Goal: Navigation & Orientation: Find specific page/section

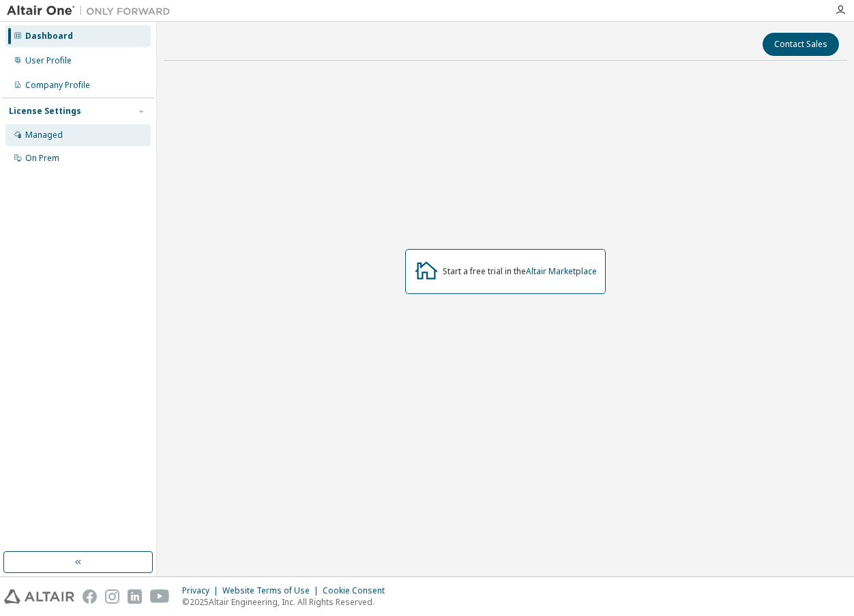
click at [42, 130] on div "Managed" at bounding box center [44, 135] width 38 height 11
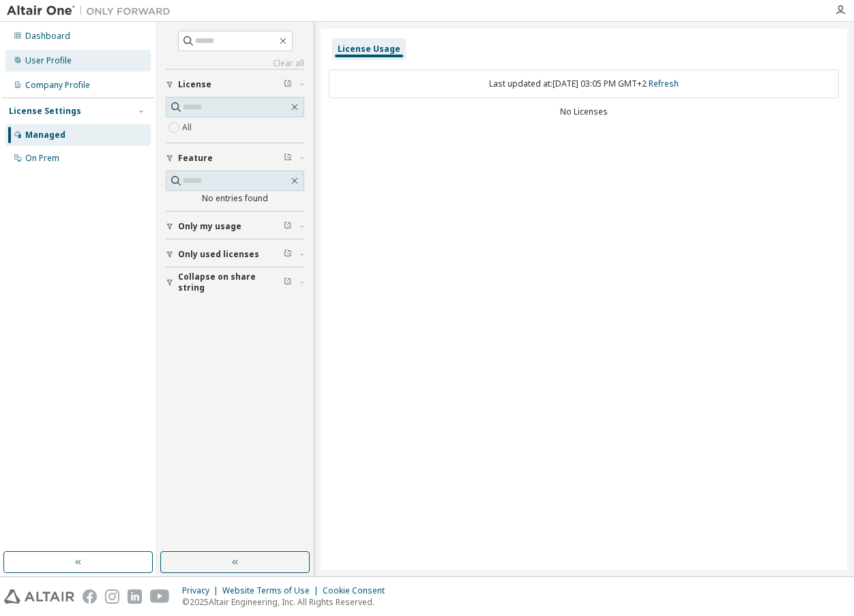
click at [63, 63] on div "User Profile" at bounding box center [48, 60] width 46 height 11
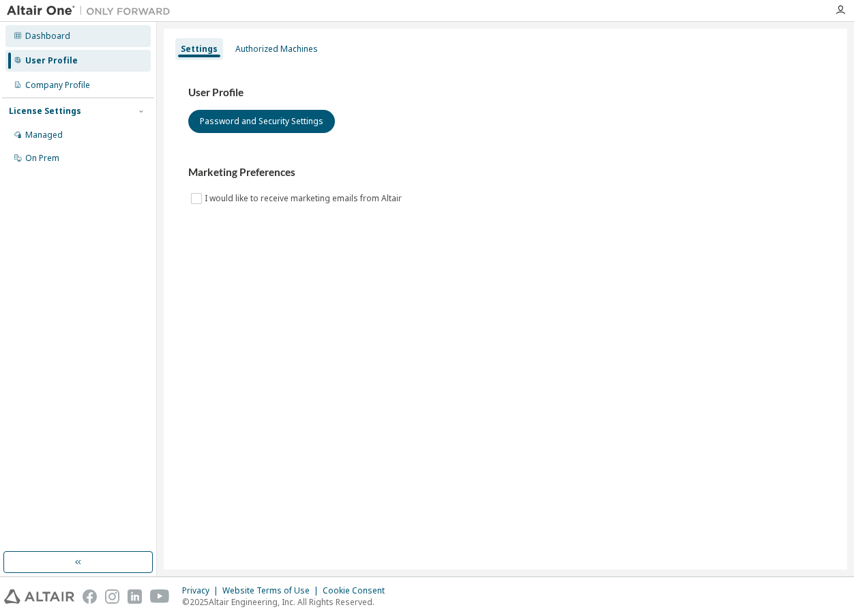
click at [61, 41] on div "Dashboard" at bounding box center [47, 36] width 45 height 11
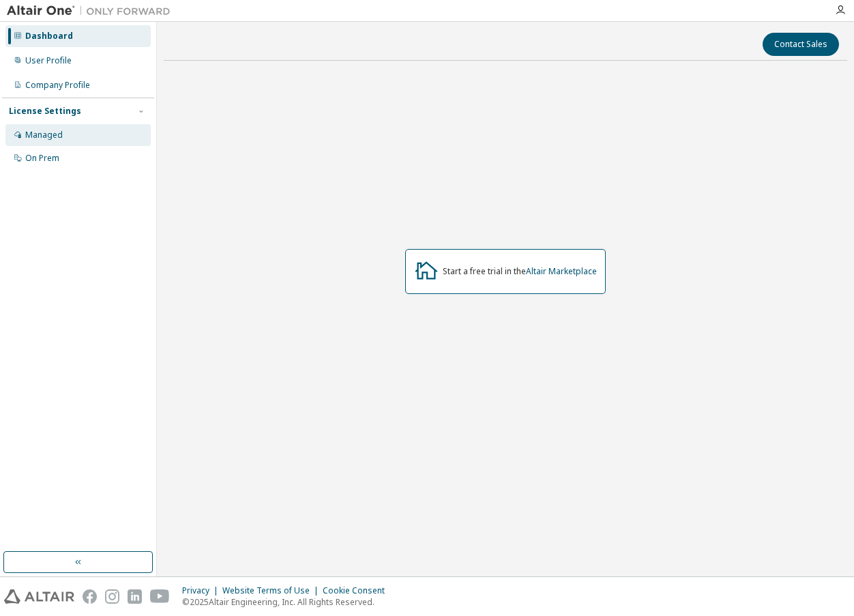
click at [45, 136] on div "Managed" at bounding box center [44, 135] width 38 height 11
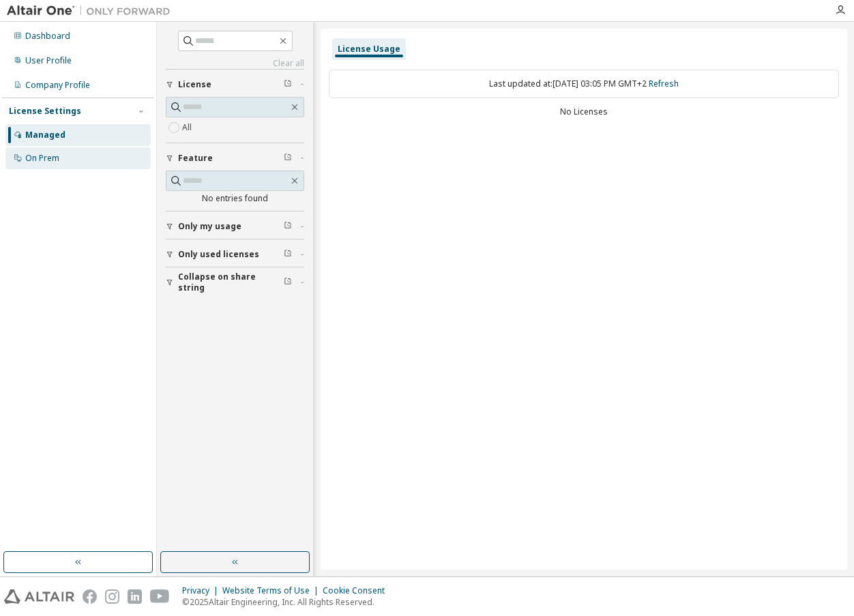
click at [53, 164] on div "On Prem" at bounding box center [77, 158] width 145 height 22
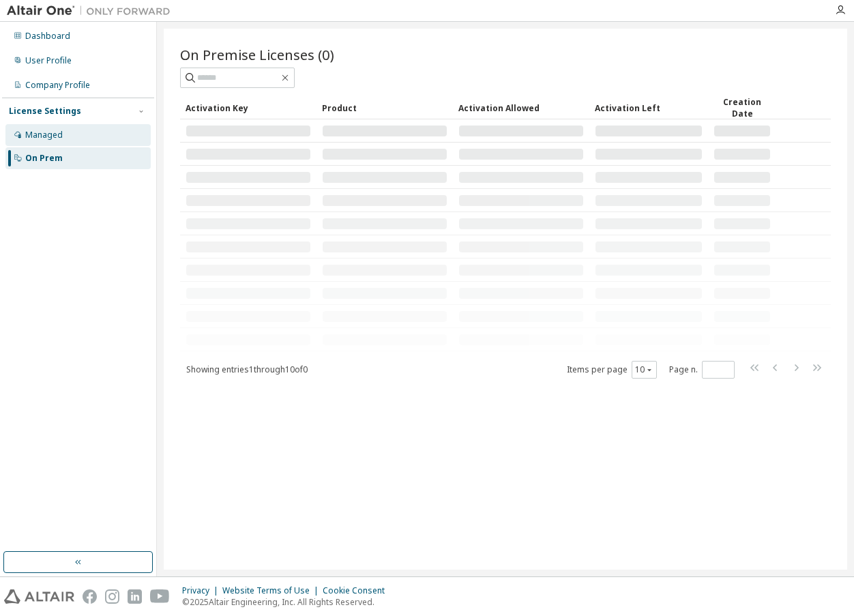
click at [48, 139] on div "Managed" at bounding box center [44, 135] width 38 height 11
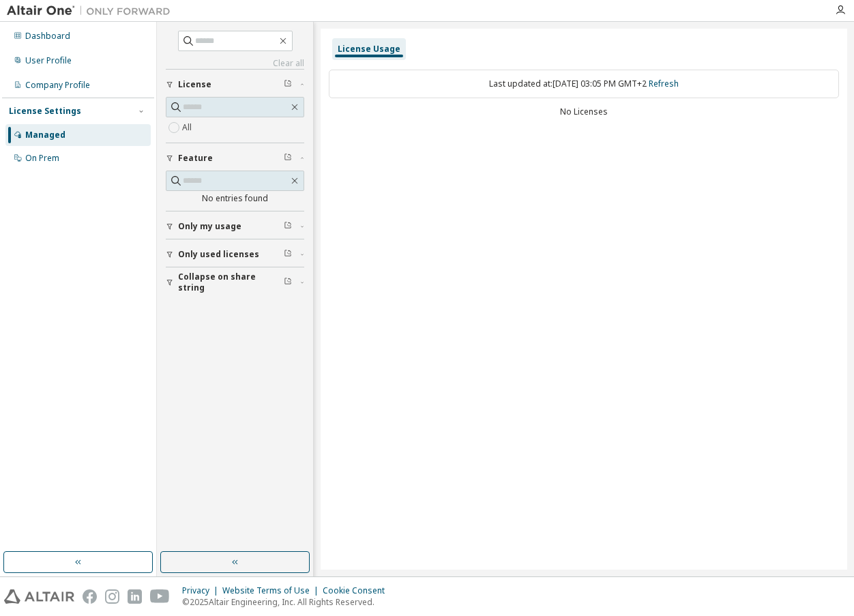
click at [203, 224] on span "Only my usage" at bounding box center [209, 226] width 63 height 11
click at [200, 224] on span "Only my usage" at bounding box center [209, 226] width 63 height 11
click at [203, 255] on span "Only used licenses" at bounding box center [218, 254] width 81 height 11
click at [203, 252] on span "Only used licenses" at bounding box center [218, 254] width 81 height 11
click at [35, 95] on div "Company Profile" at bounding box center [77, 85] width 145 height 22
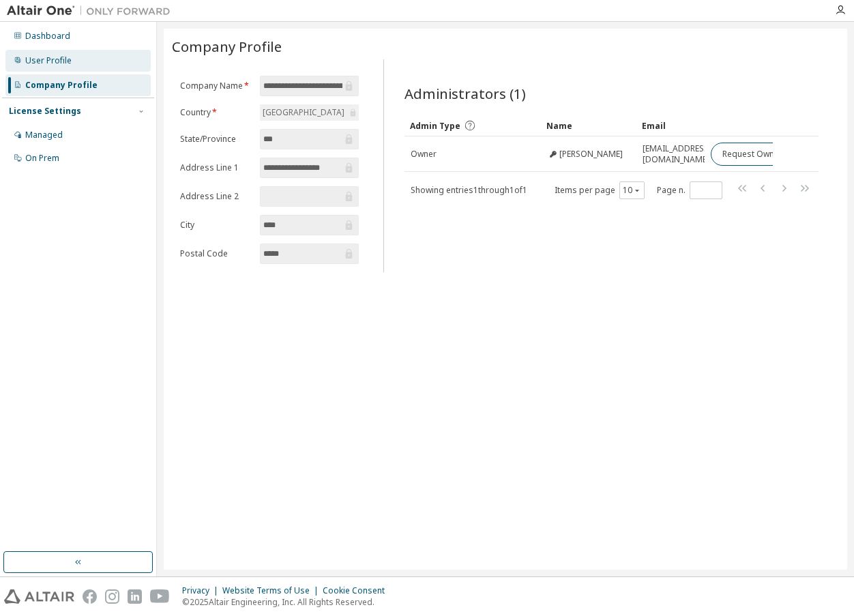
click at [46, 59] on div "User Profile" at bounding box center [48, 60] width 46 height 11
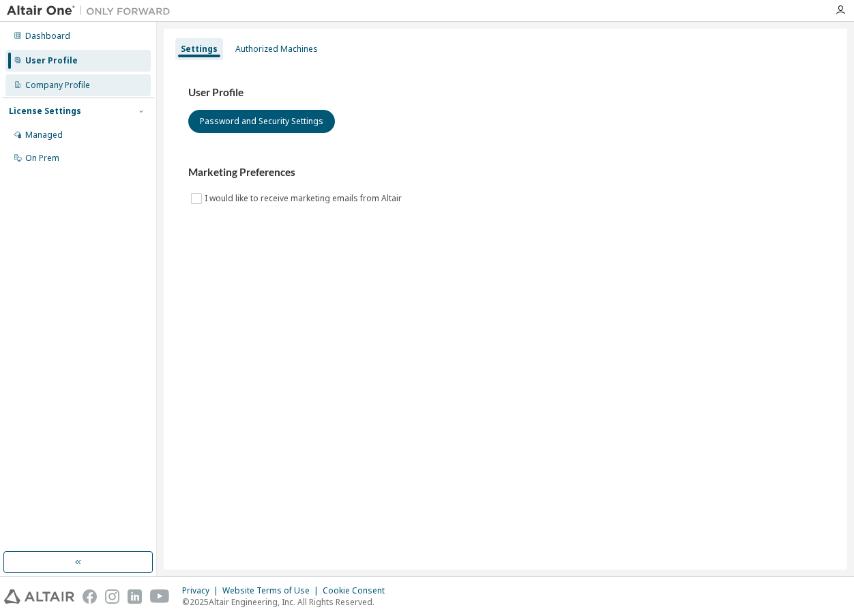
click at [50, 81] on div "Company Profile" at bounding box center [57, 85] width 65 height 11
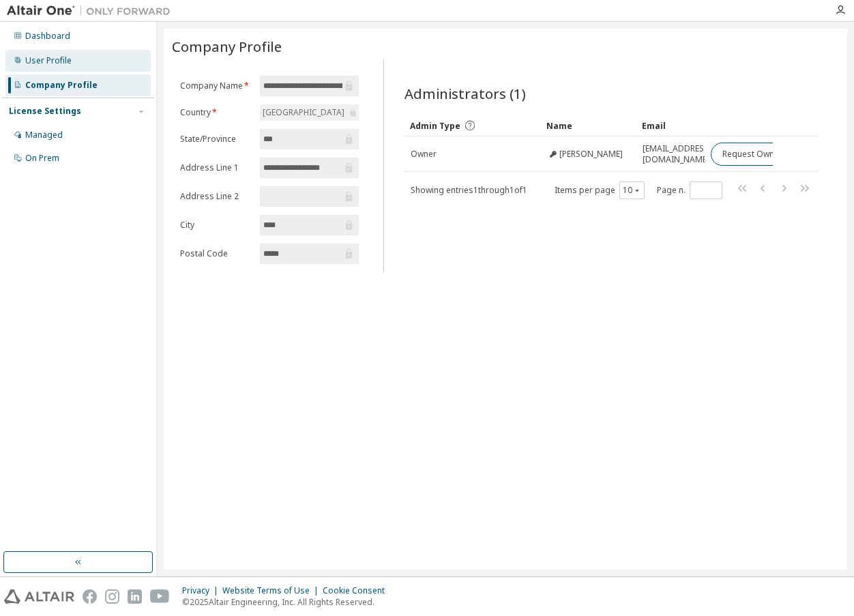
click at [59, 68] on div "User Profile" at bounding box center [77, 61] width 145 height 22
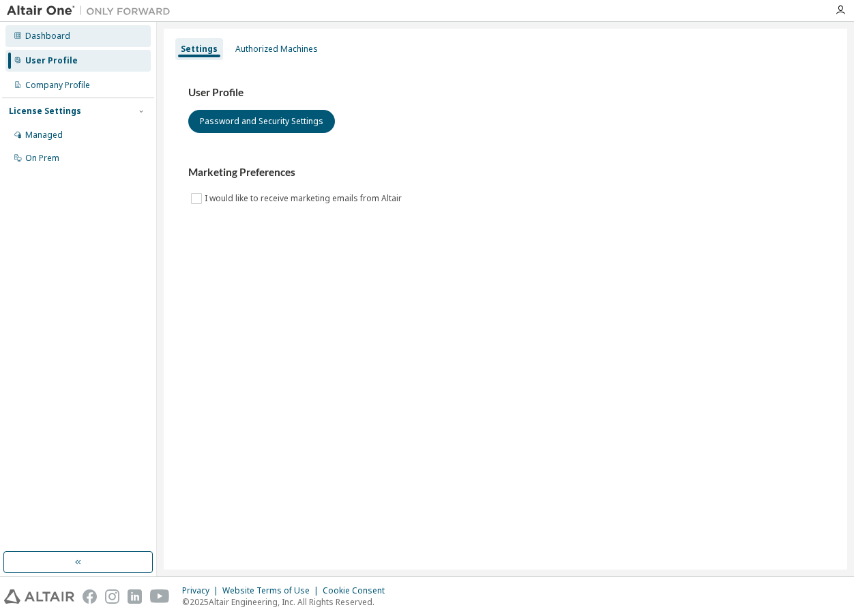
click at [51, 40] on div "Dashboard" at bounding box center [47, 36] width 45 height 11
